Goal: Task Accomplishment & Management: Manage account settings

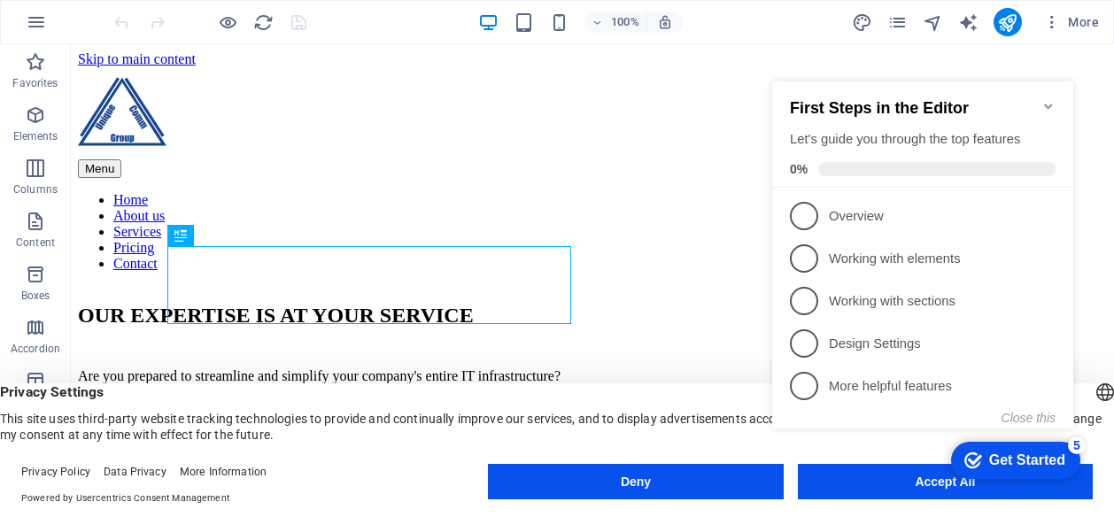
click at [1048, 104] on icon "Minimize checklist" at bounding box center [1048, 106] width 8 height 5
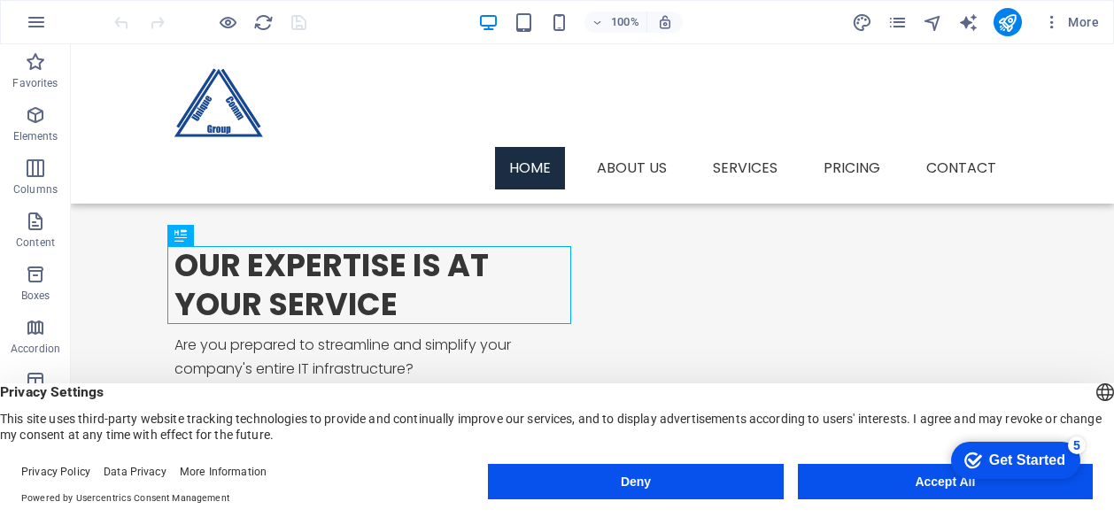
click at [1023, 459] on div "Get Started" at bounding box center [1027, 461] width 76 height 16
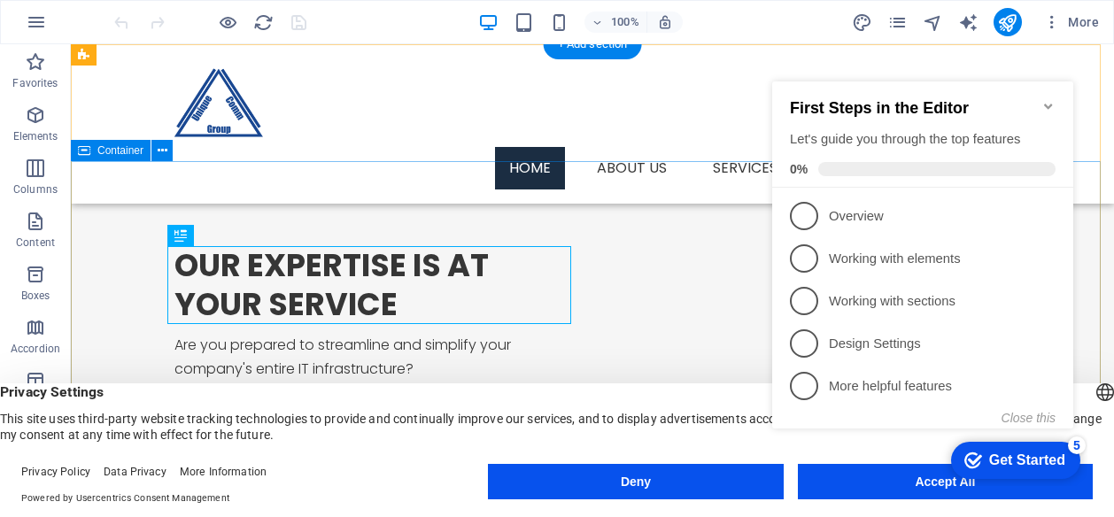
click at [647, 167] on div "OUR EXPERTISE IS AT YOUR SERVICE Are you prepared to streamline and simplify yo…" at bounding box center [592, 457] width 1043 height 592
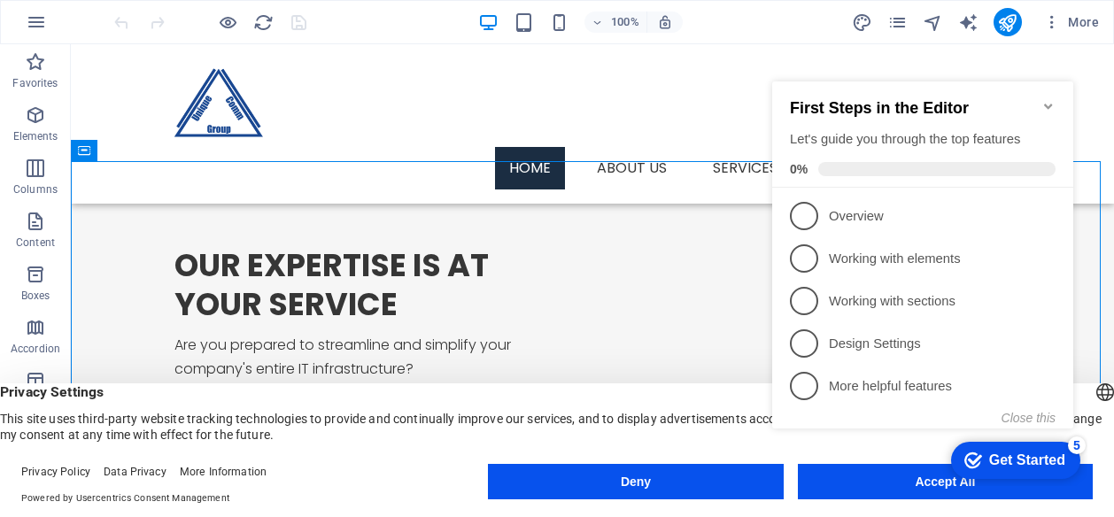
click at [1056, 99] on div "First Steps in the Editor Let's guide you through the top features 0%" at bounding box center [922, 134] width 301 height 106
click at [1047, 99] on icon "Minimize checklist" at bounding box center [1048, 106] width 14 height 14
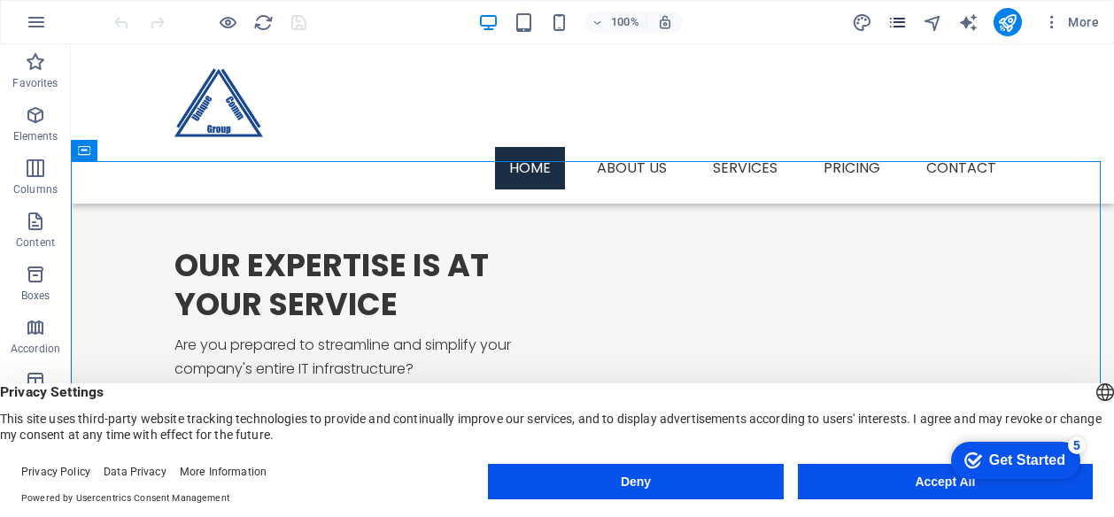
click at [907, 24] on icon "pages" at bounding box center [897, 22] width 20 height 20
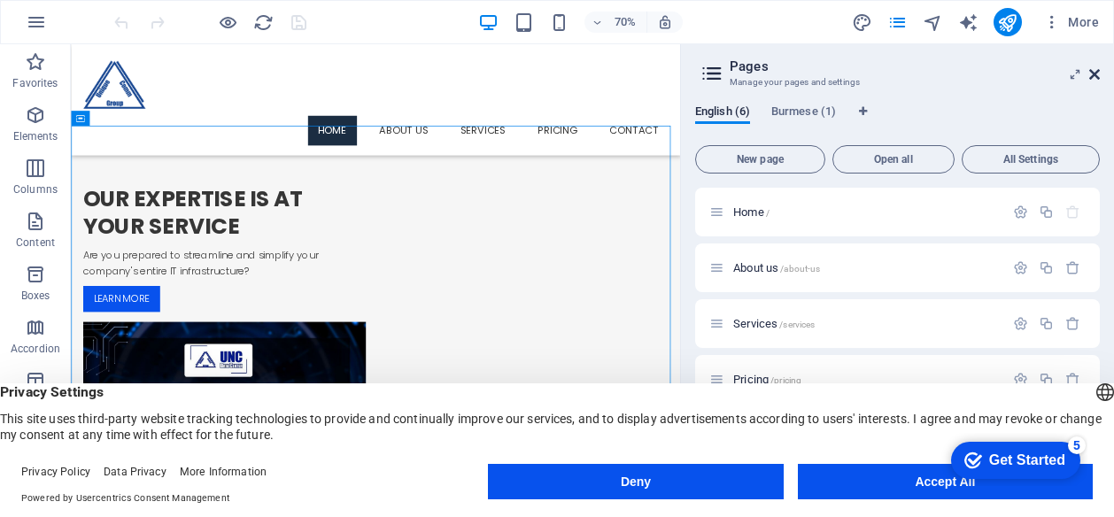
click at [1095, 72] on icon at bounding box center [1094, 74] width 11 height 14
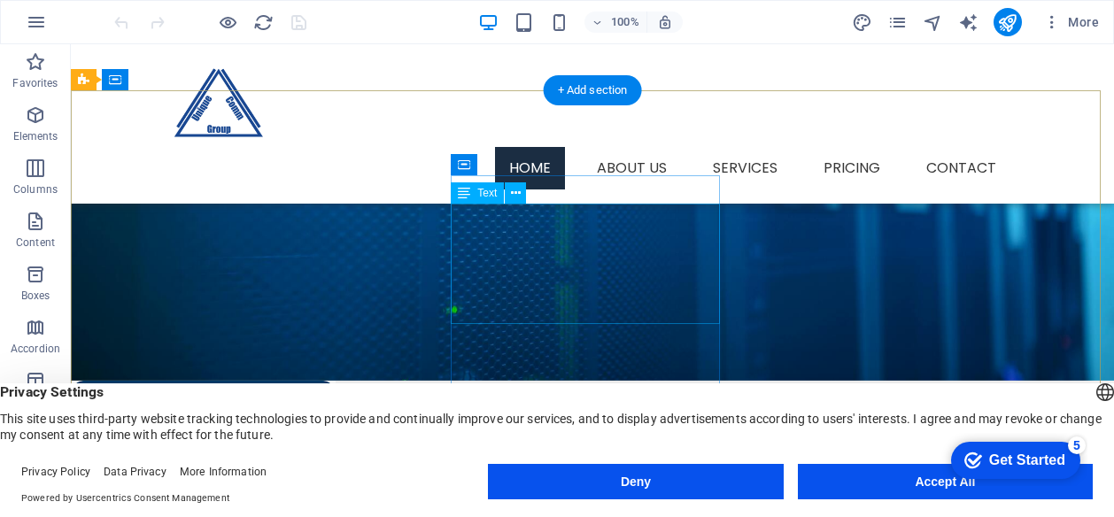
scroll to position [1753, 0]
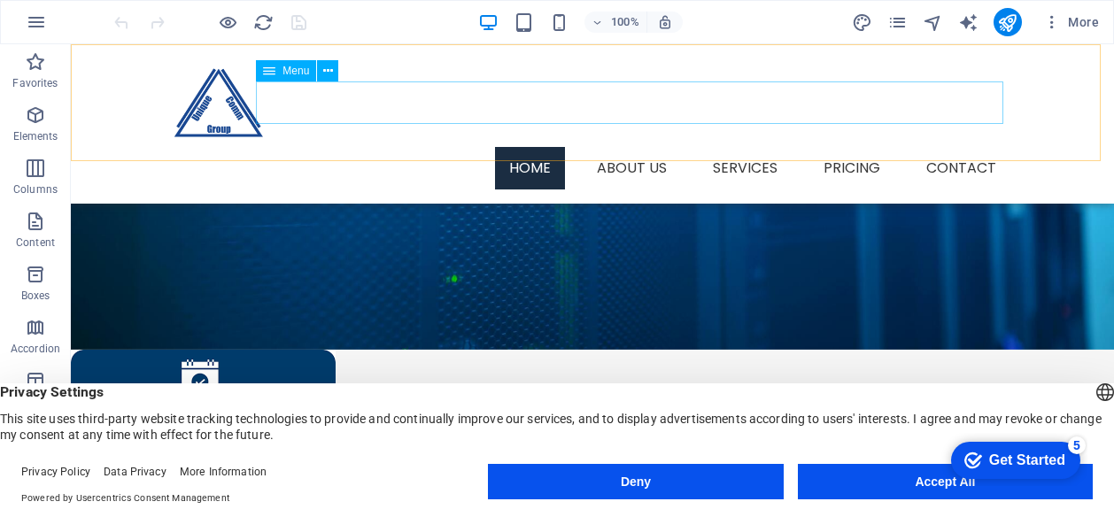
click at [632, 147] on nav "Home About us Services Pricing Contact" at bounding box center [592, 168] width 836 height 43
click at [735, 147] on nav "Home About us Services Pricing Contact" at bounding box center [592, 168] width 836 height 43
click at [847, 147] on nav "Home About us Services Pricing Contact" at bounding box center [592, 168] width 836 height 43
click at [996, 147] on nav "Home About us Services Pricing Contact" at bounding box center [592, 168] width 836 height 43
click at [1057, 24] on icon "button" at bounding box center [1052, 22] width 18 height 18
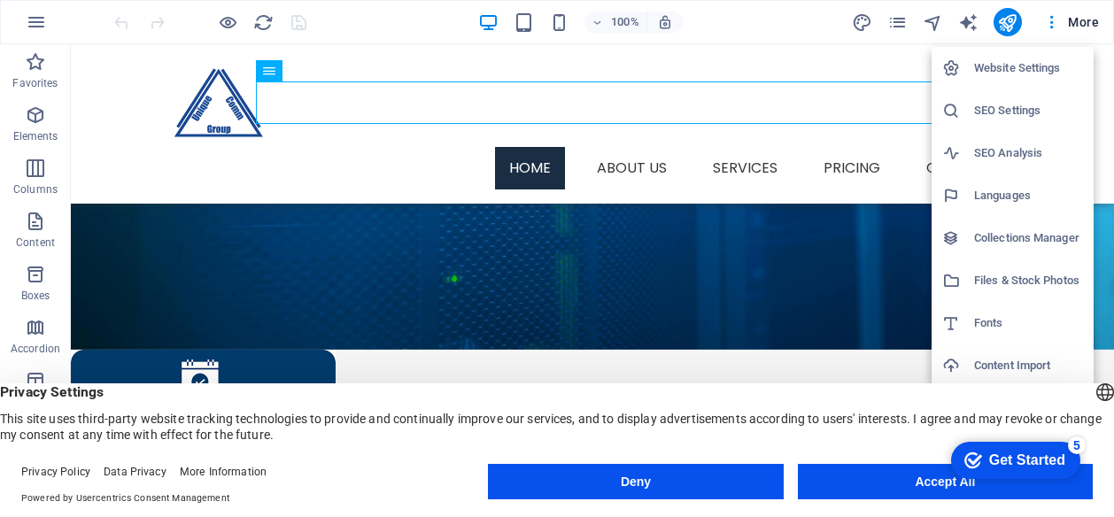
click at [307, 256] on div at bounding box center [557, 258] width 1114 height 517
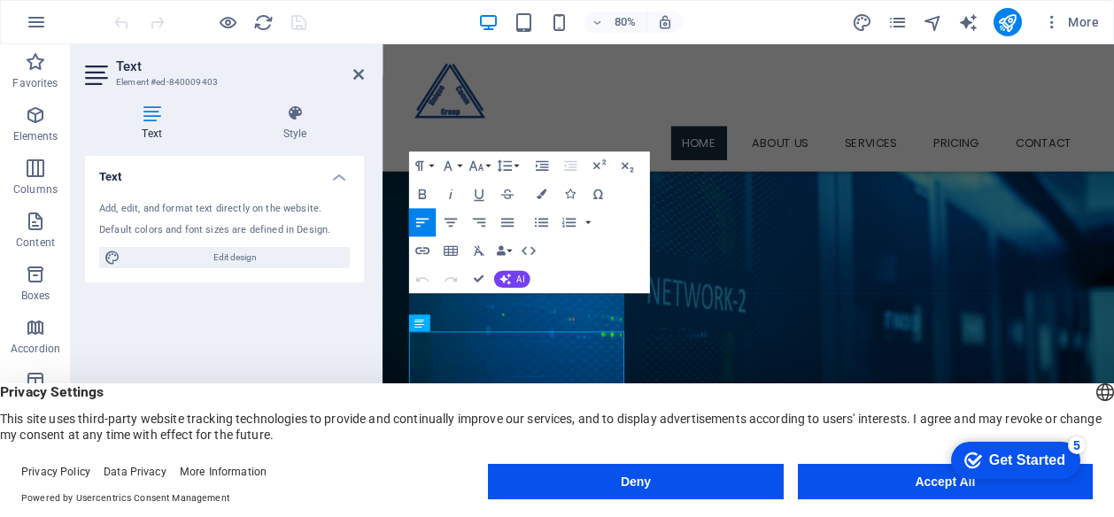
scroll to position [1545, 0]
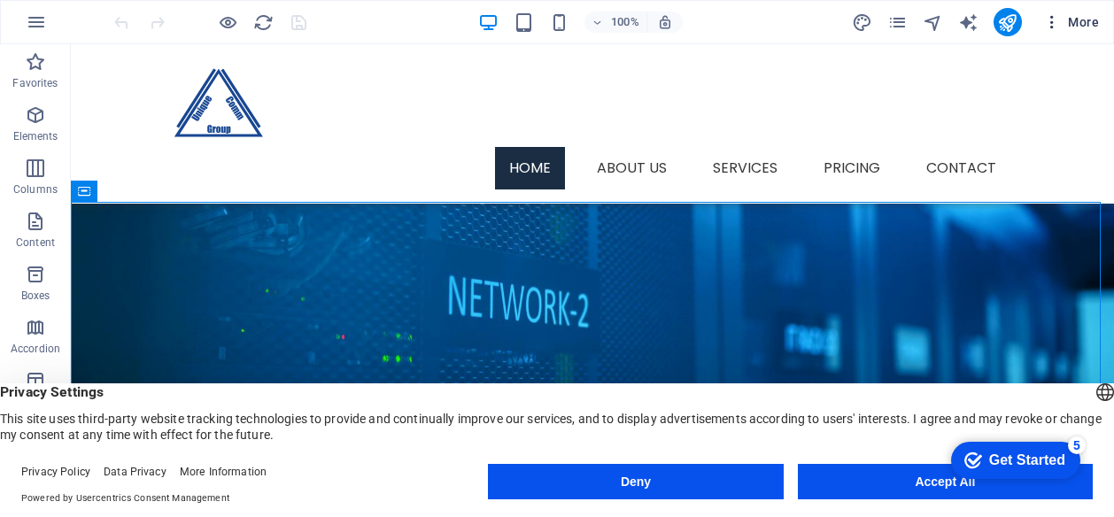
click at [1051, 13] on icon "button" at bounding box center [1052, 22] width 18 height 18
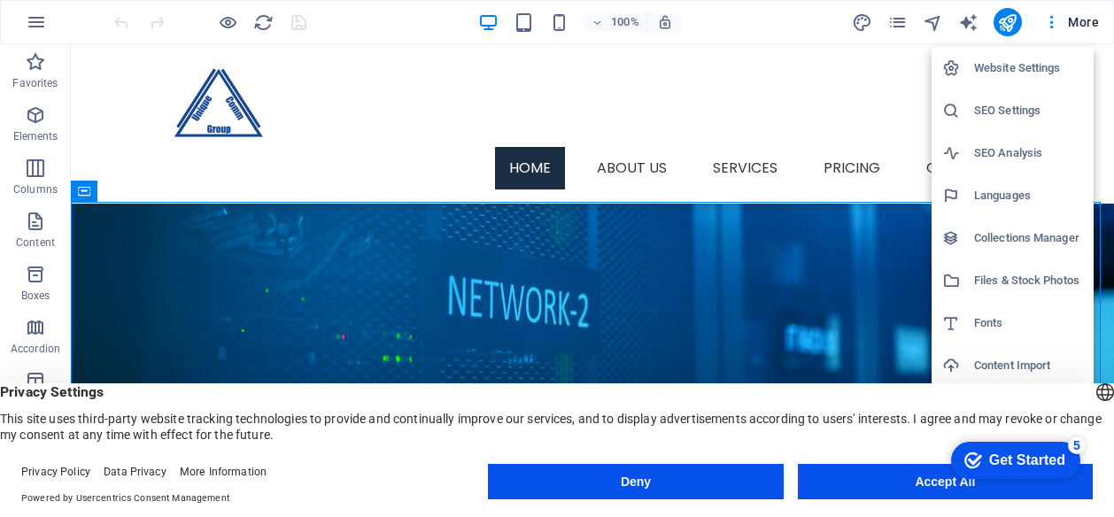
click at [1015, 110] on h6 "SEO Settings" at bounding box center [1028, 110] width 109 height 21
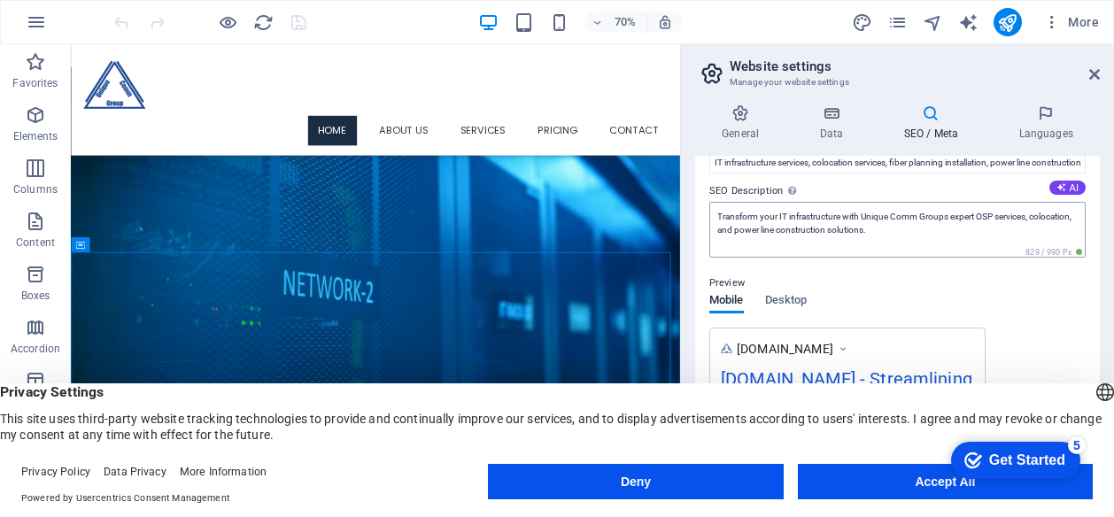
scroll to position [89, 0]
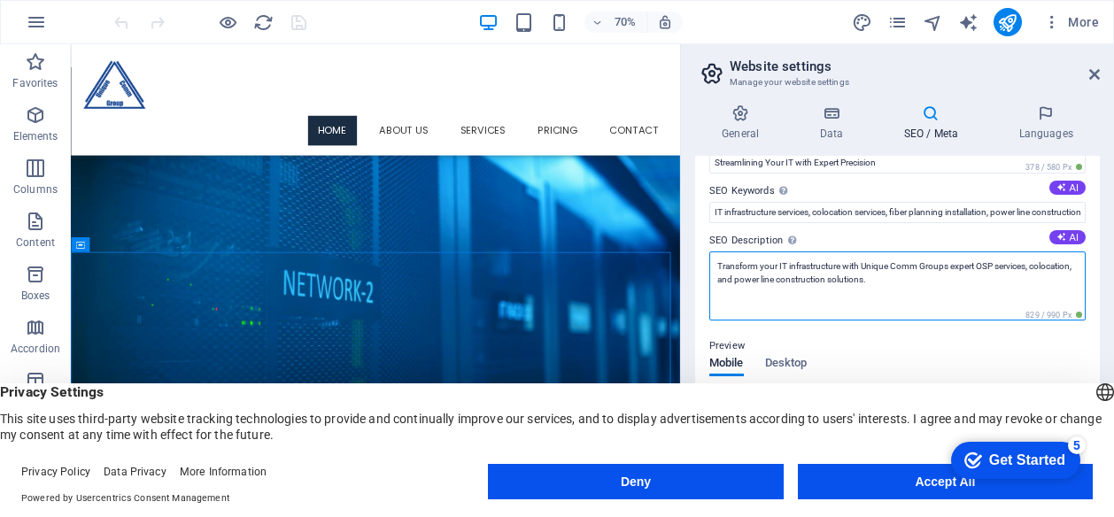
click at [930, 282] on textarea "Transform your IT infrastructure with Unique Comm Groups expert OSP services, c…" at bounding box center [897, 285] width 376 height 69
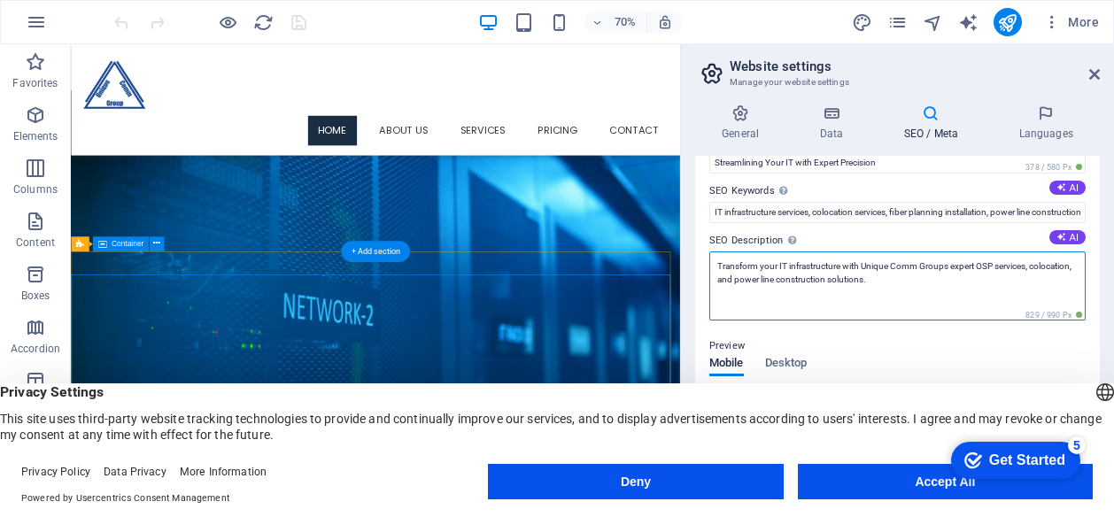
scroll to position [1516, 0]
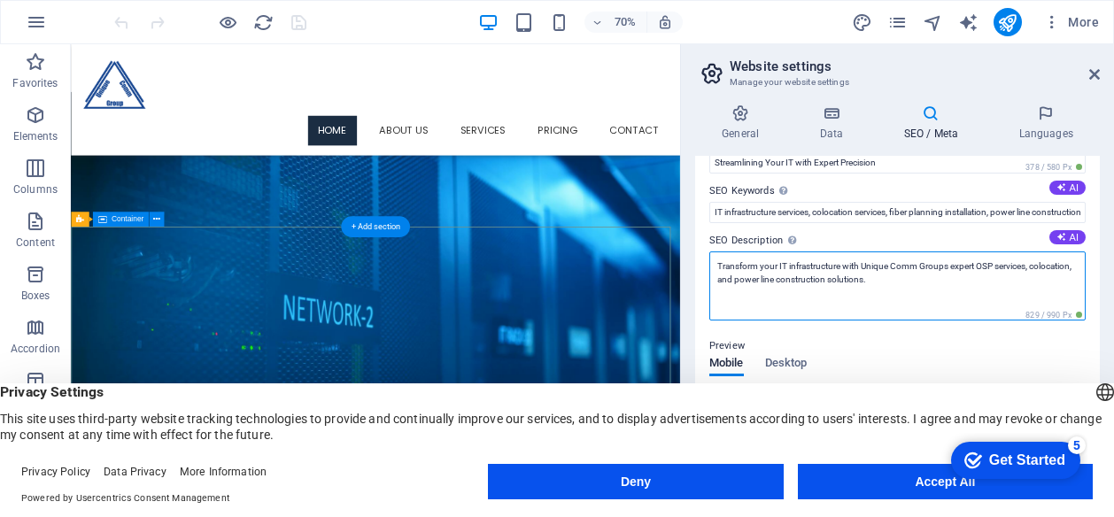
drag, startPoint x: 932, startPoint y: 321, endPoint x: 808, endPoint y: 354, distance: 129.3
click at [965, 284] on textarea "Transform your IT infrastructure with Unique Comm Groups expert OSP services, c…" at bounding box center [897, 285] width 376 height 69
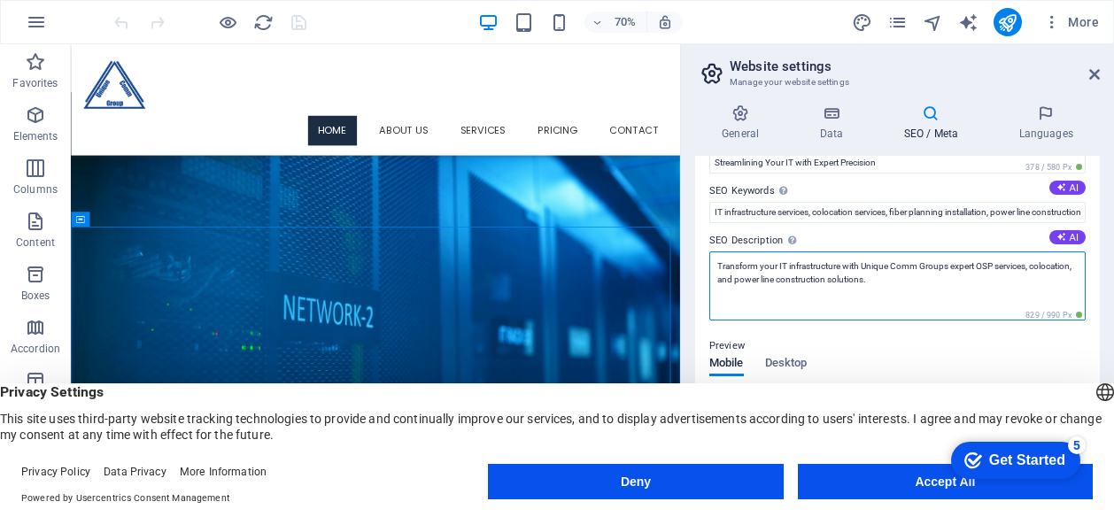
click at [963, 285] on textarea "Transform your IT infrastructure with Unique Comm Groups expert OSP services, c…" at bounding box center [897, 285] width 376 height 69
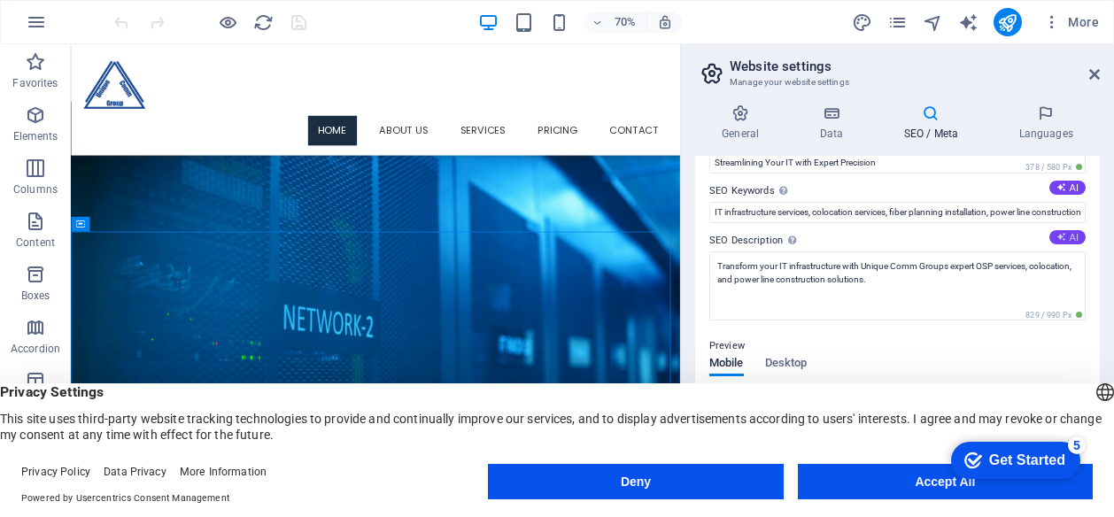
click at [1066, 239] on button "AI" at bounding box center [1067, 237] width 36 height 14
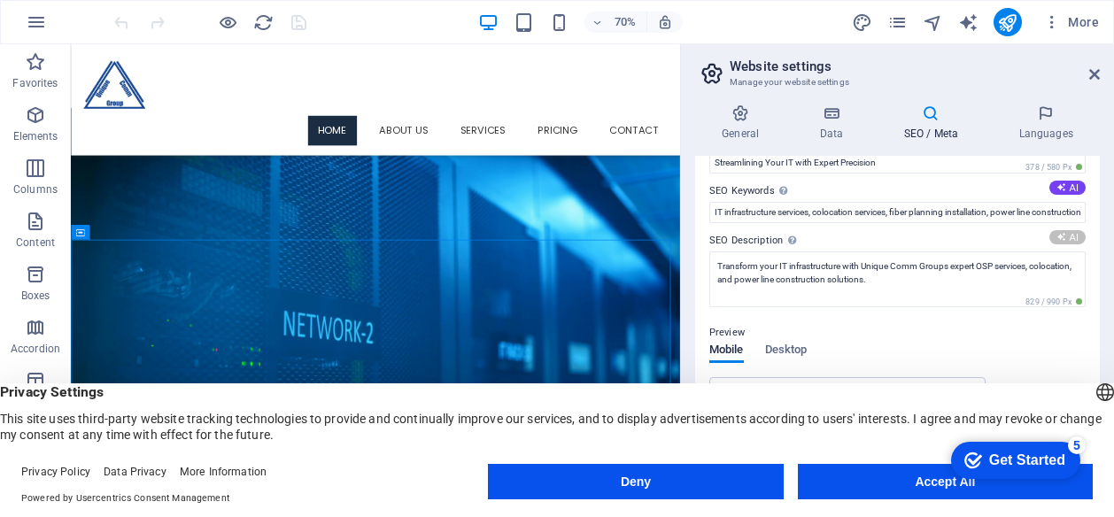
scroll to position [1491, 0]
type textarea "Streamline your IT with UCGs expert fiber, power line, and colocation services.…"
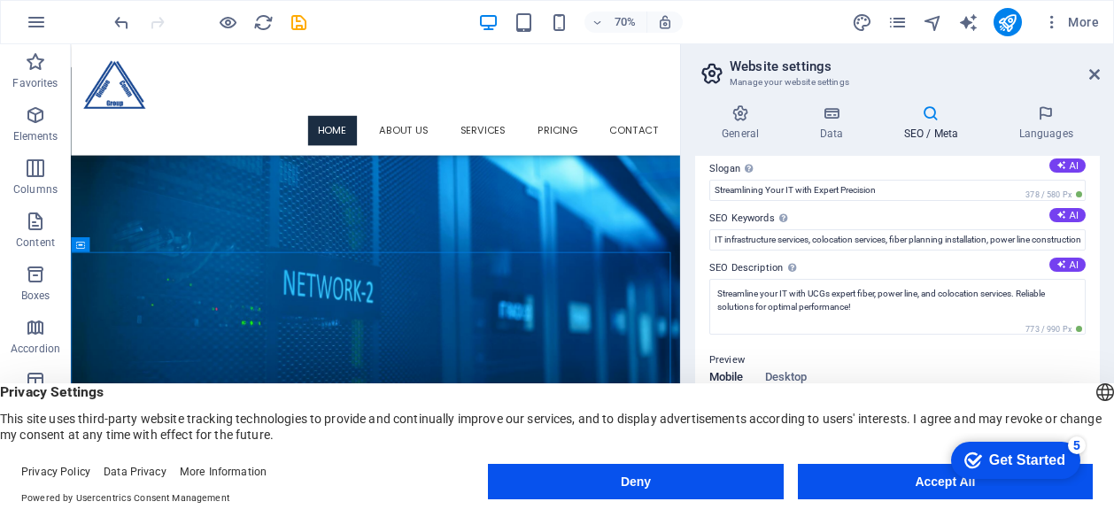
scroll to position [0, 0]
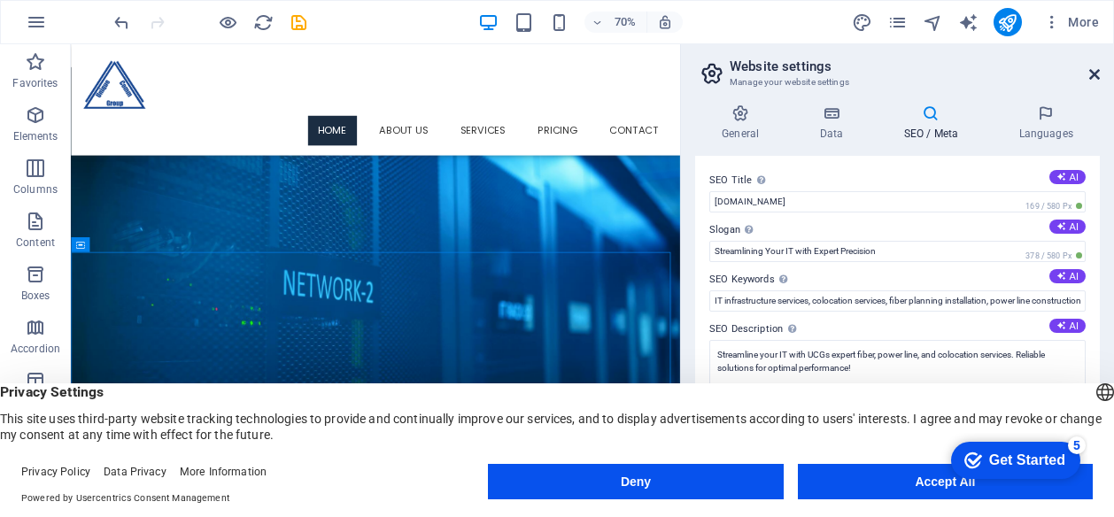
click at [1091, 73] on icon at bounding box center [1094, 74] width 11 height 14
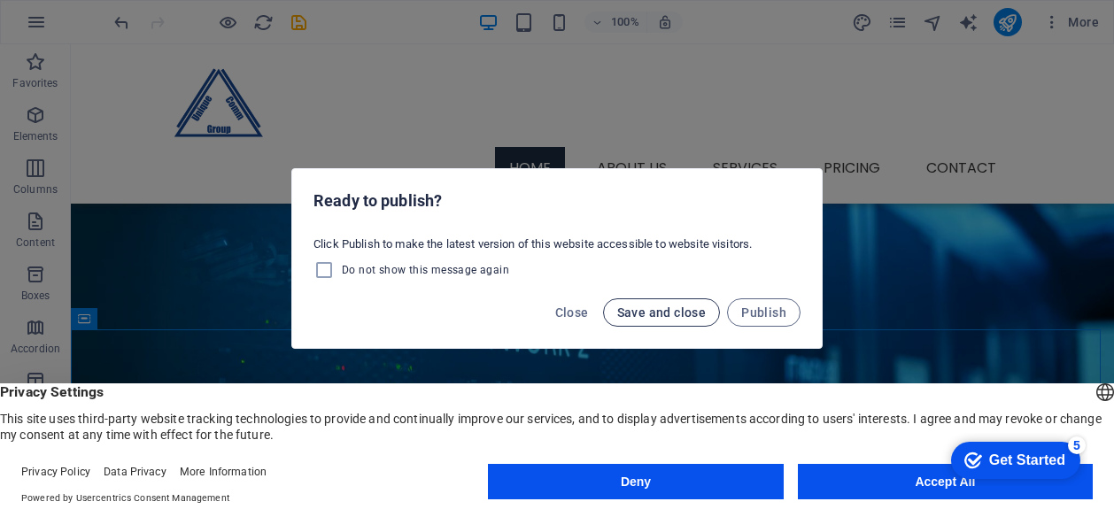
click at [669, 318] on span "Save and close" at bounding box center [661, 313] width 89 height 14
